Goal: Check status: Check status

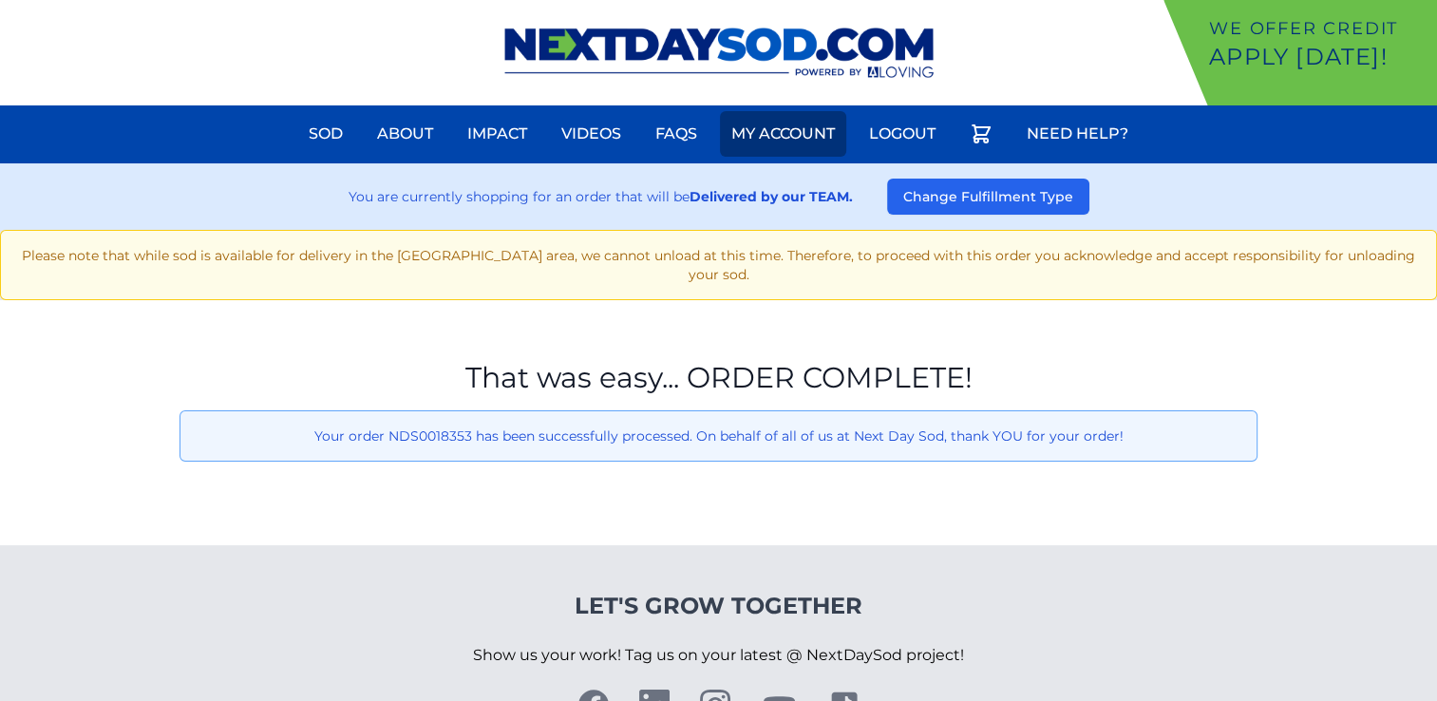
click at [760, 135] on link "My Account" at bounding box center [783, 134] width 126 height 46
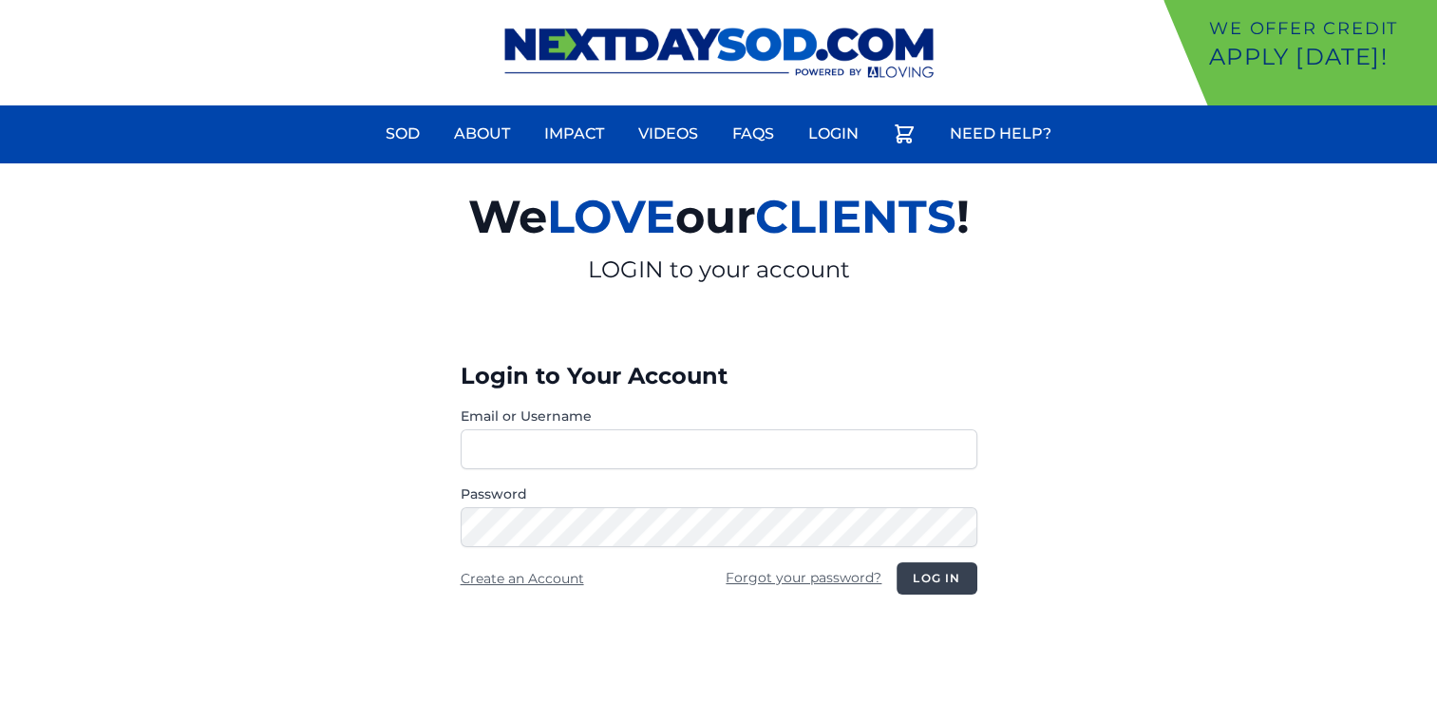
type input "**********"
click at [926, 578] on button "Log in" at bounding box center [936, 578] width 80 height 32
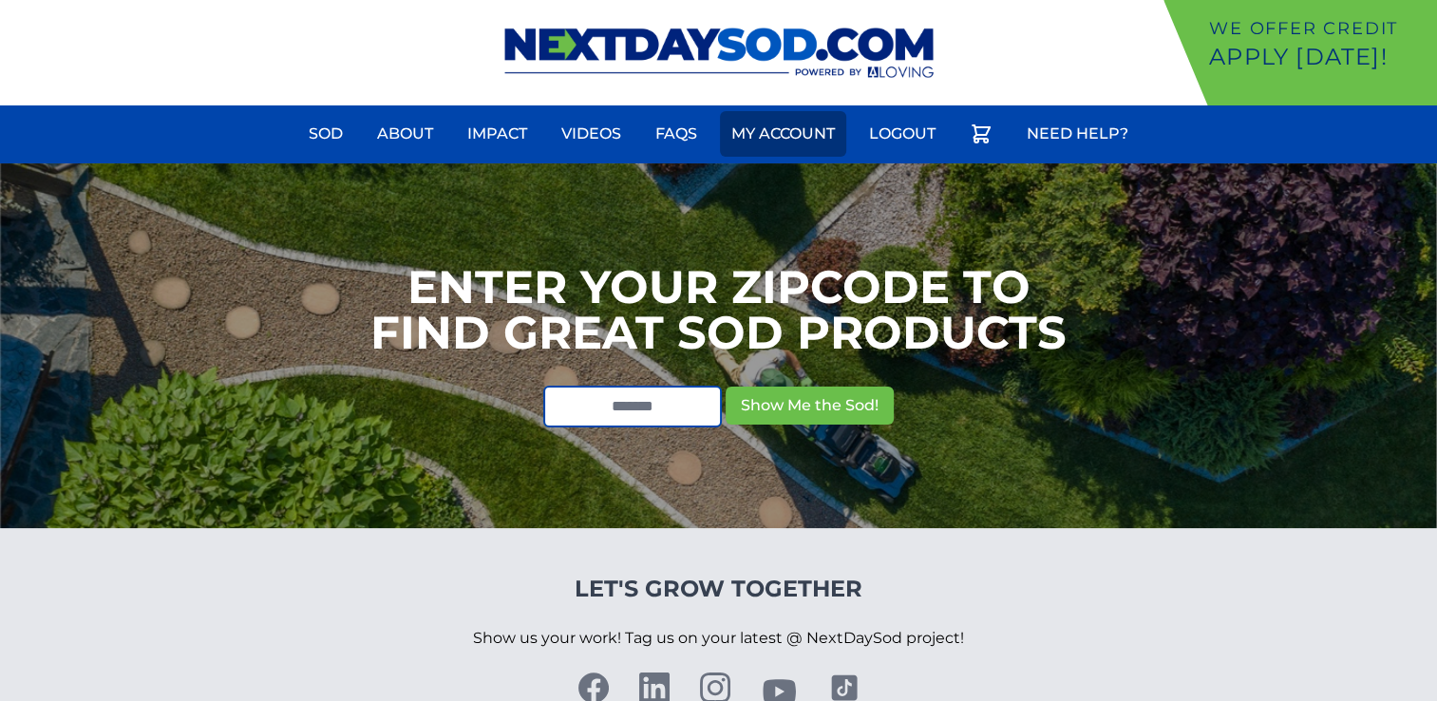
click at [790, 128] on link "My Account" at bounding box center [783, 134] width 126 height 46
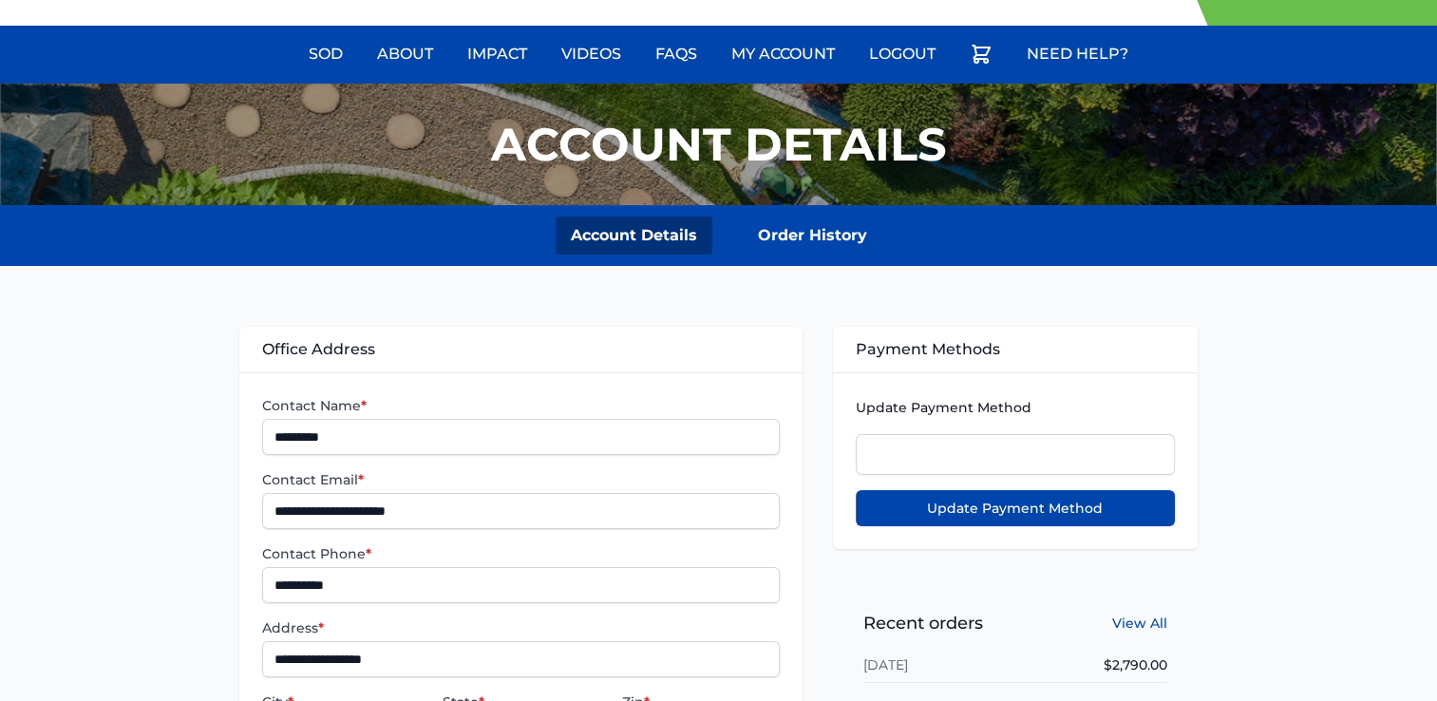
scroll to position [285, 0]
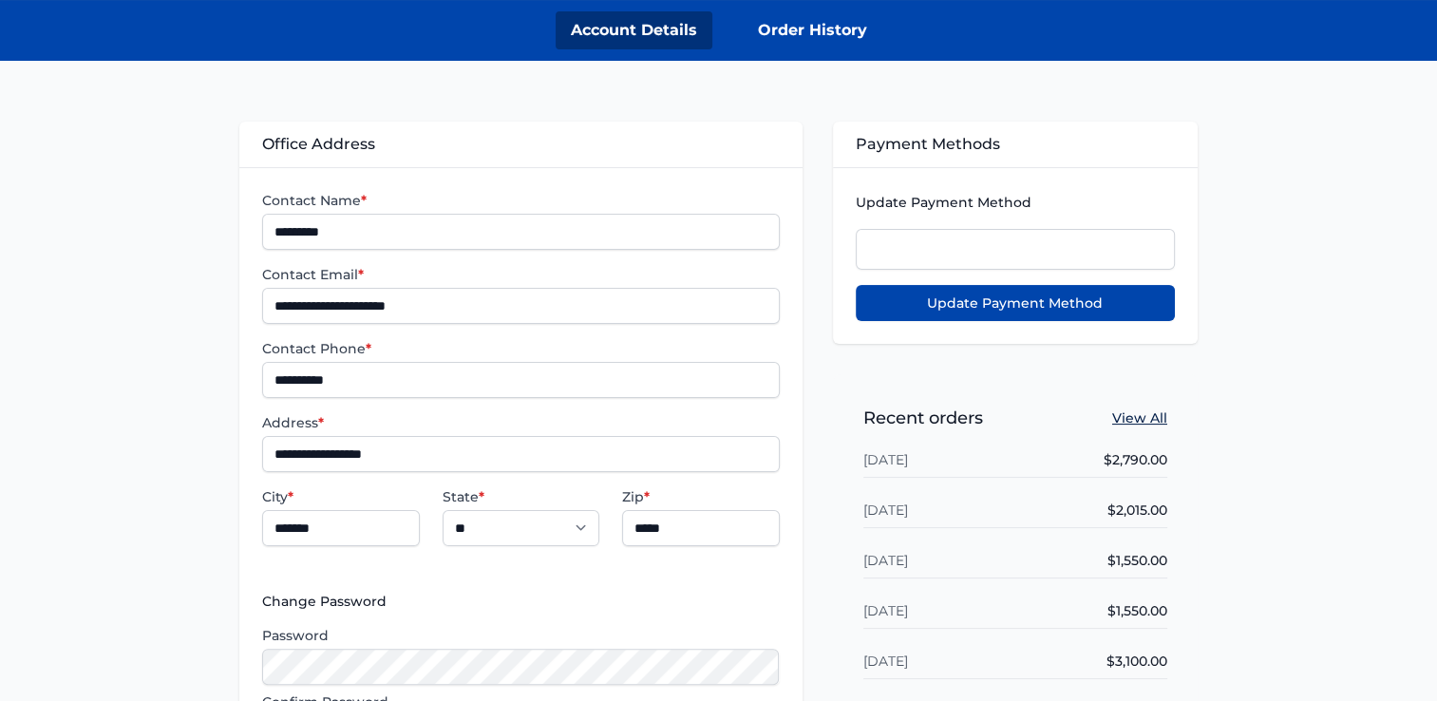
click at [1147, 420] on link "View All" at bounding box center [1139, 417] width 55 height 19
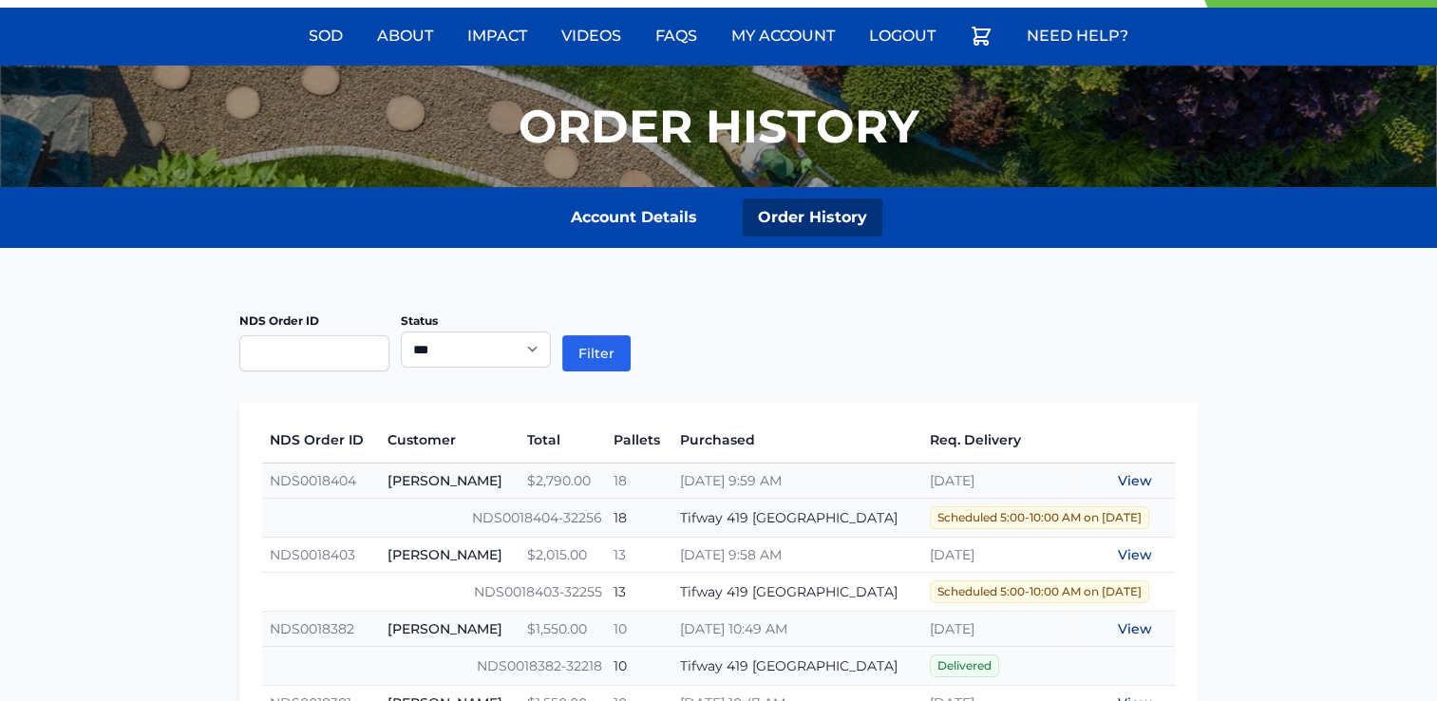
scroll to position [285, 0]
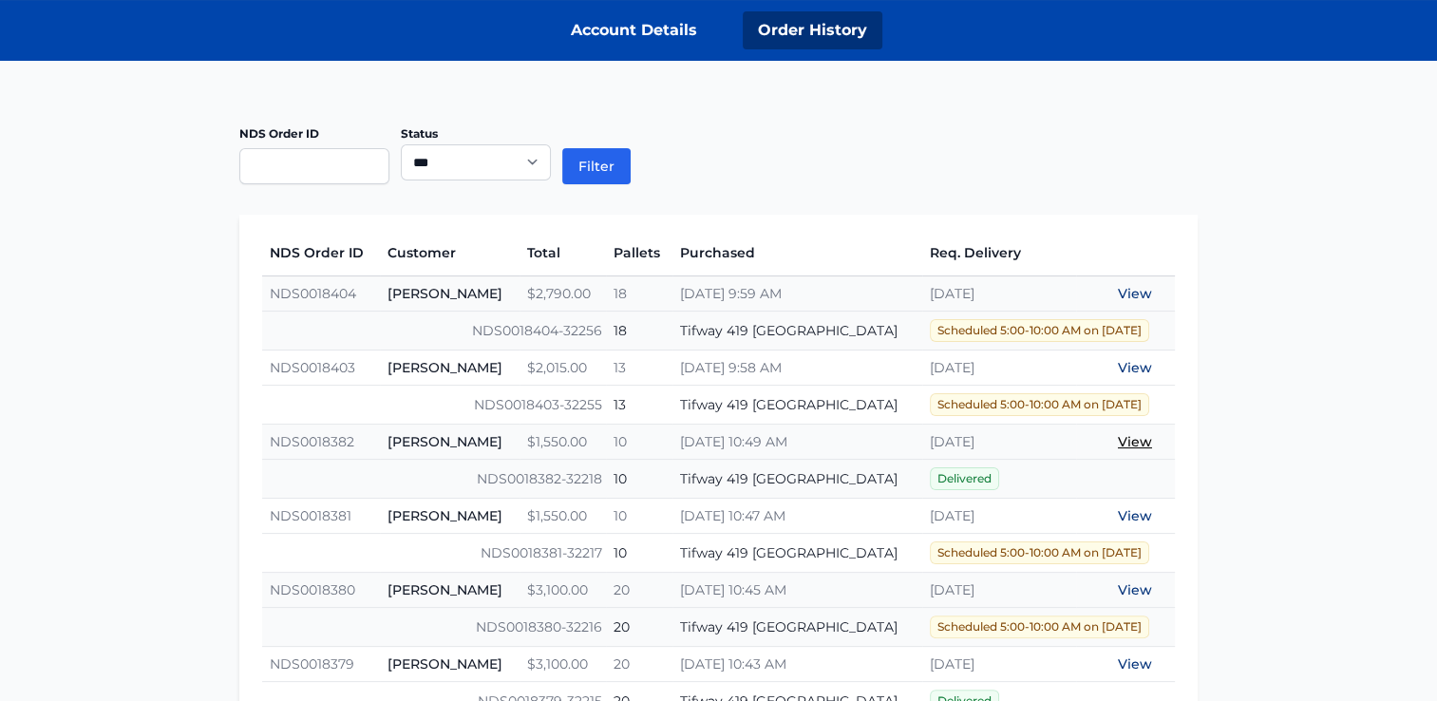
click at [1128, 440] on link "View" at bounding box center [1135, 441] width 34 height 17
